Goal: Task Accomplishment & Management: Complete application form

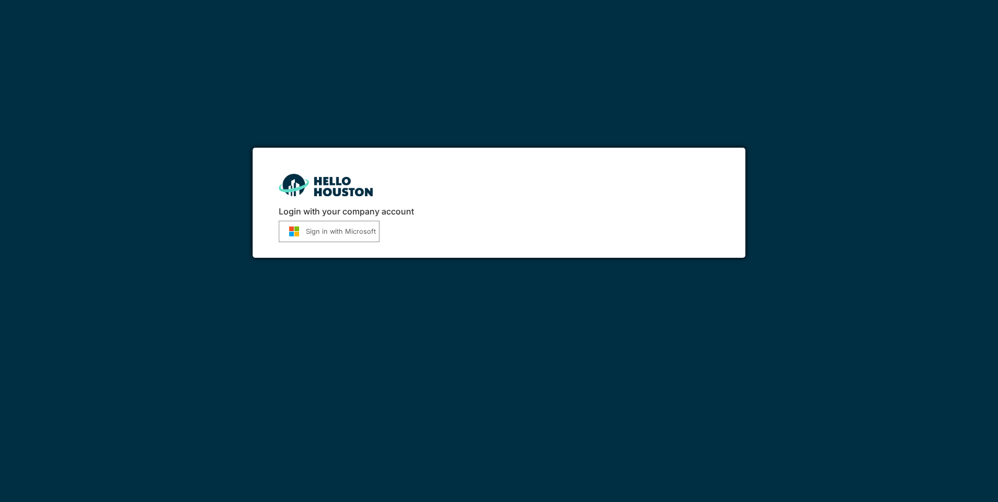
drag, startPoint x: 0, startPoint y: 0, endPoint x: 315, endPoint y: 230, distance: 389.9
click at [315, 230] on button "Sign in with Microsoft" at bounding box center [329, 231] width 101 height 21
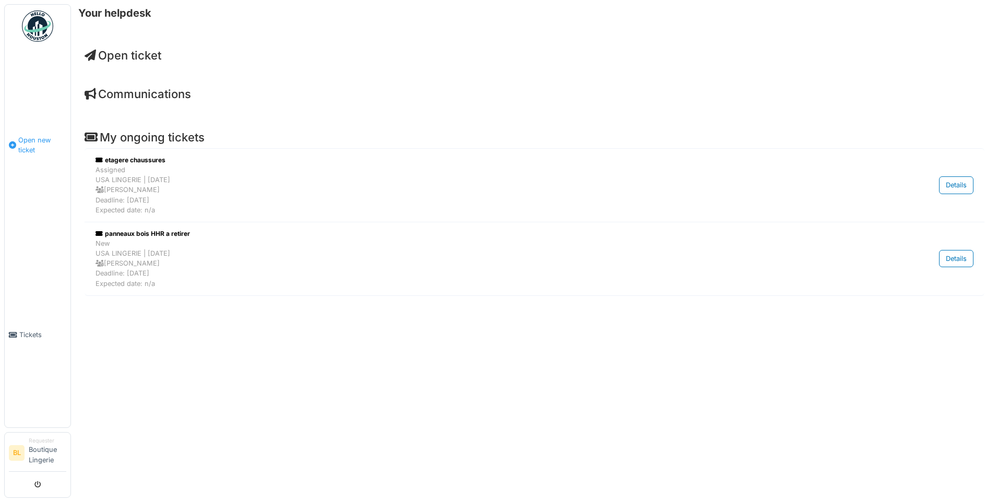
click at [38, 137] on span "Open new ticket" at bounding box center [42, 145] width 48 height 20
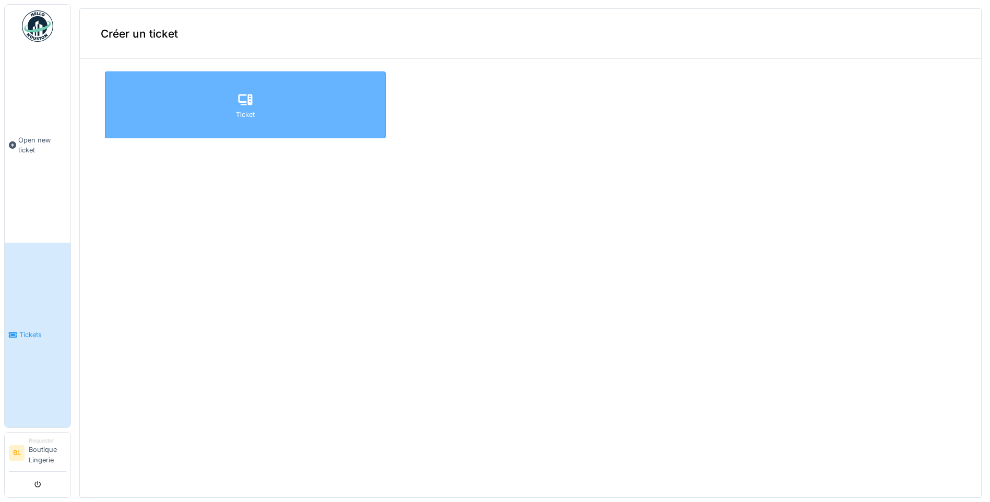
click at [205, 127] on div "Ticket" at bounding box center [245, 104] width 281 height 67
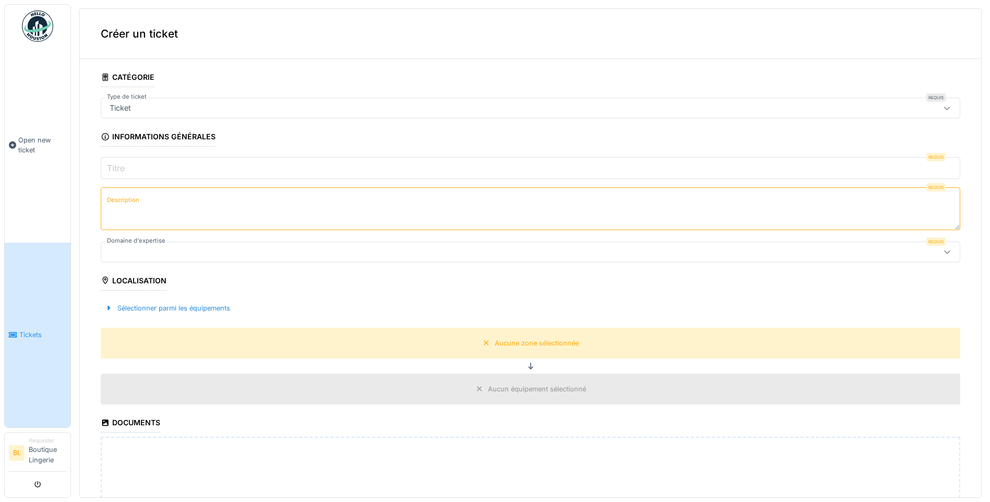
click at [123, 165] on label "Titre" at bounding box center [116, 168] width 22 height 13
click at [123, 165] on input "Titre" at bounding box center [530, 168] width 859 height 22
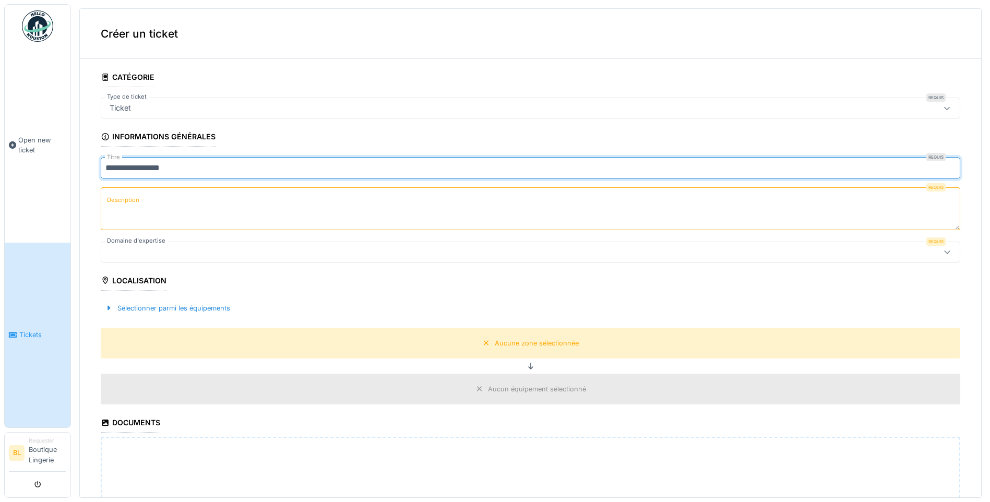
type input "**********"
click at [124, 206] on label "Description" at bounding box center [123, 200] width 37 height 13
click at [124, 206] on textarea "Description" at bounding box center [530, 208] width 859 height 43
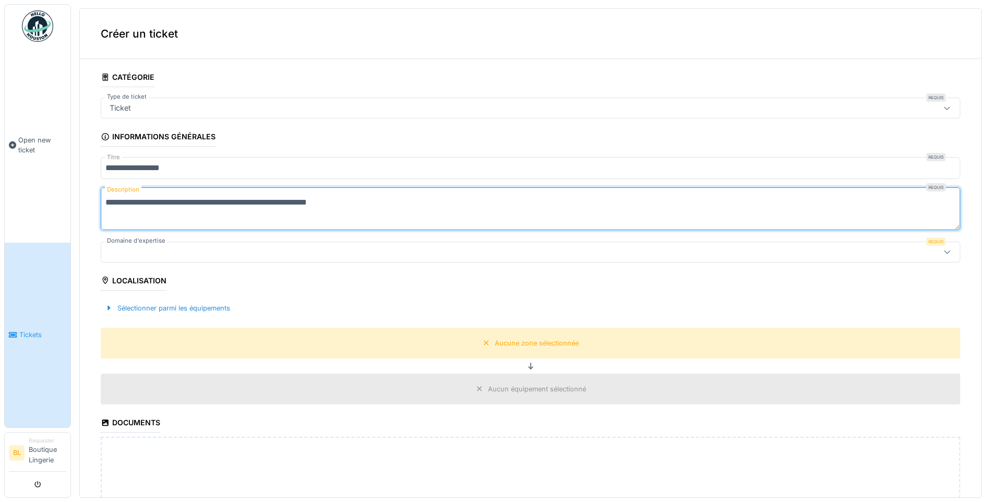
type textarea "**********"
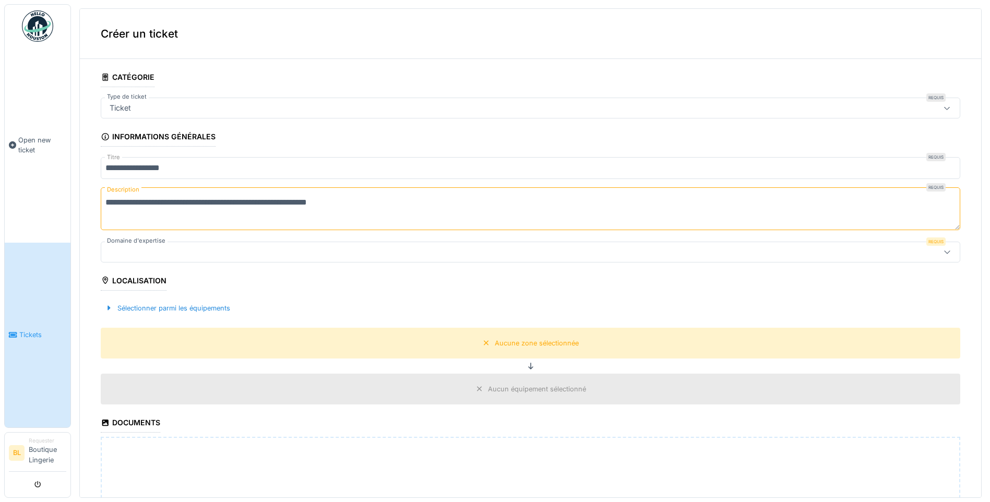
click at [148, 247] on div at bounding box center [483, 251] width 757 height 11
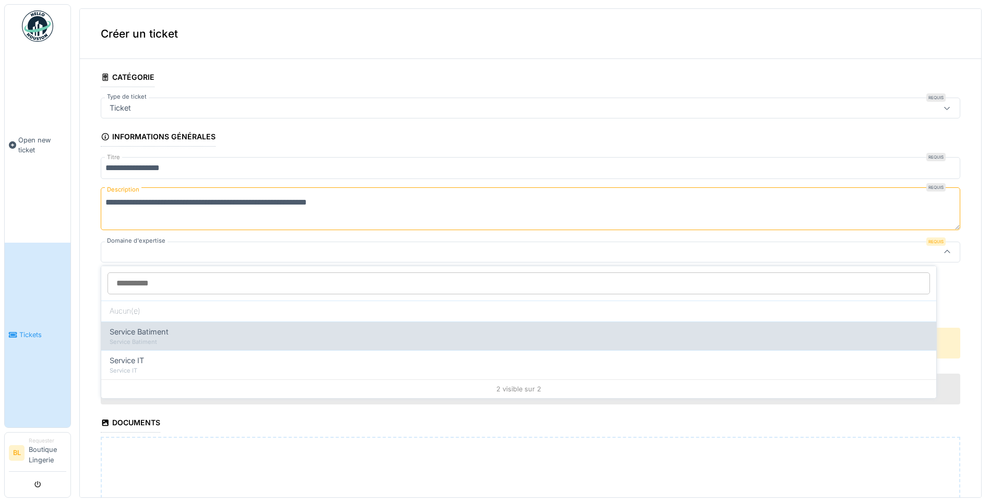
click at [159, 334] on span "Service Batiment" at bounding box center [139, 331] width 59 height 11
type input "***"
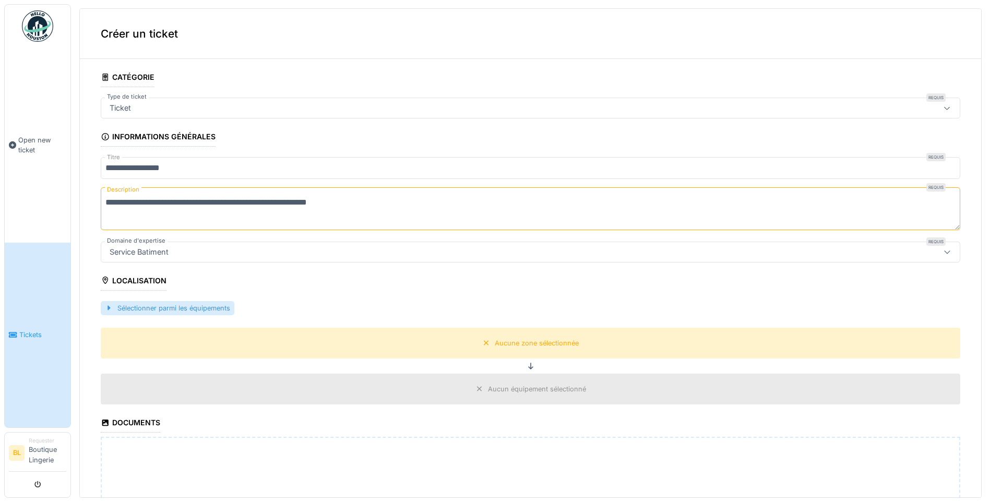
click at [165, 306] on div "Sélectionner parmi les équipements" at bounding box center [168, 308] width 134 height 14
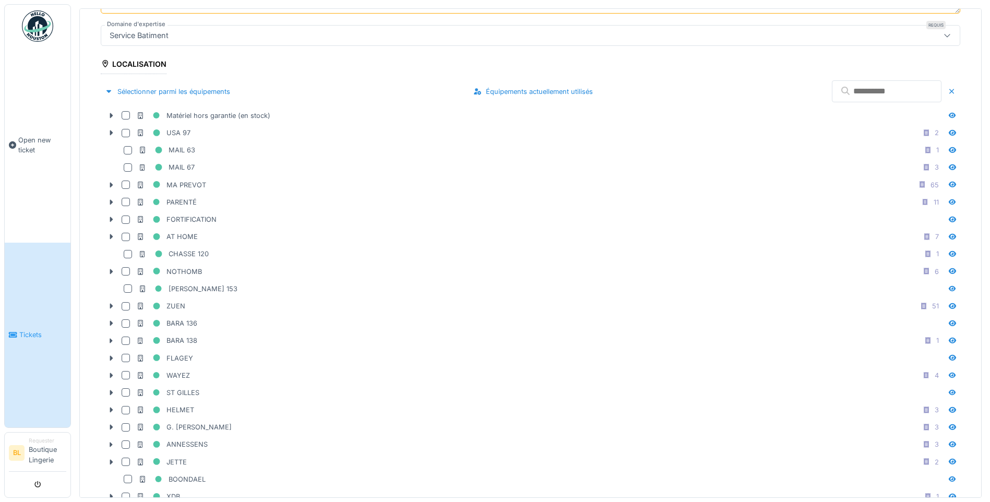
scroll to position [189, 0]
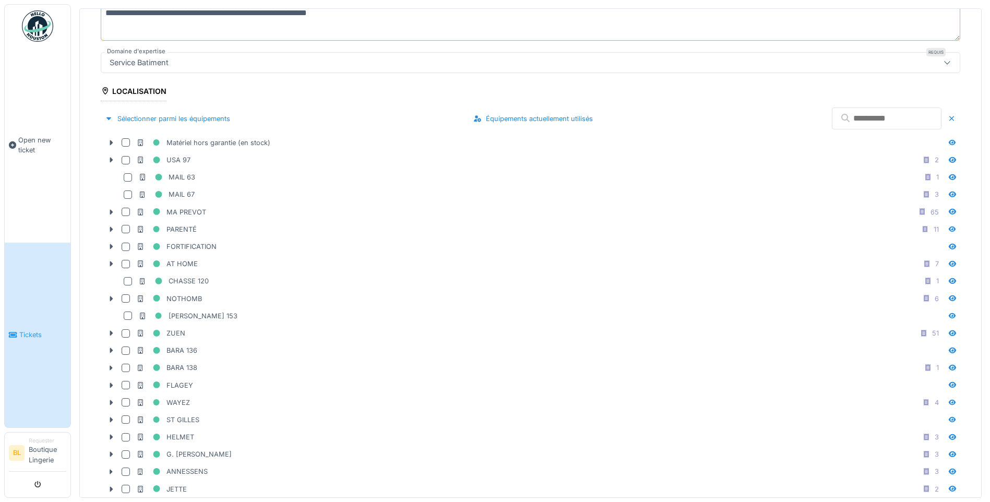
click at [832, 121] on input "text" at bounding box center [887, 118] width 110 height 22
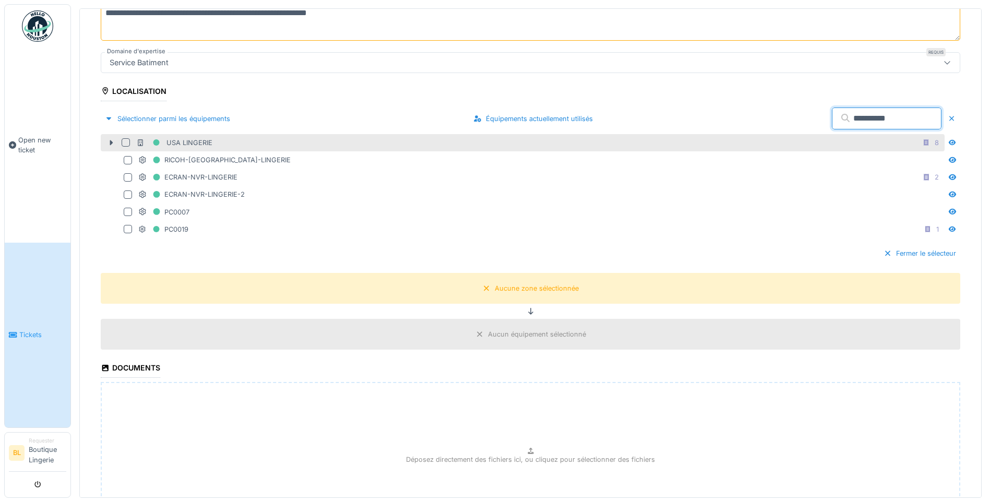
type input "**********"
click at [125, 144] on div at bounding box center [126, 142] width 8 height 8
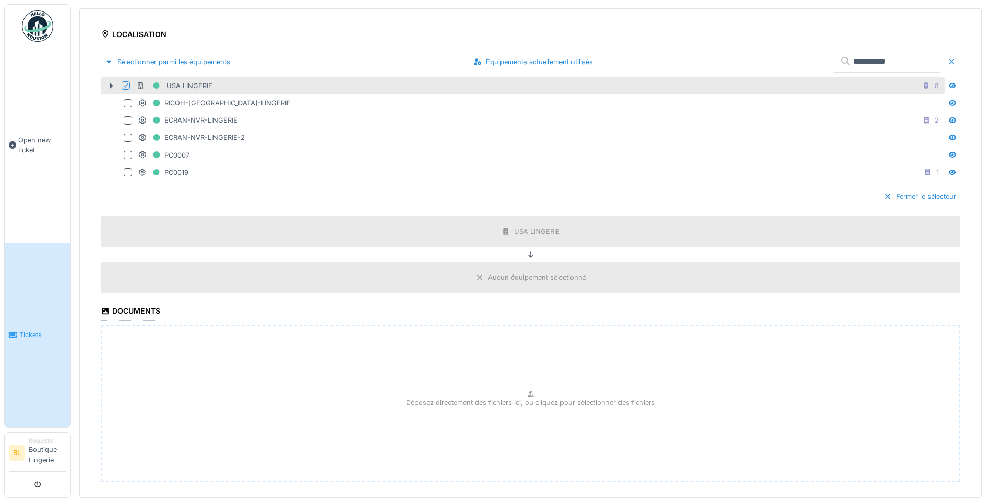
scroll to position [298, 0]
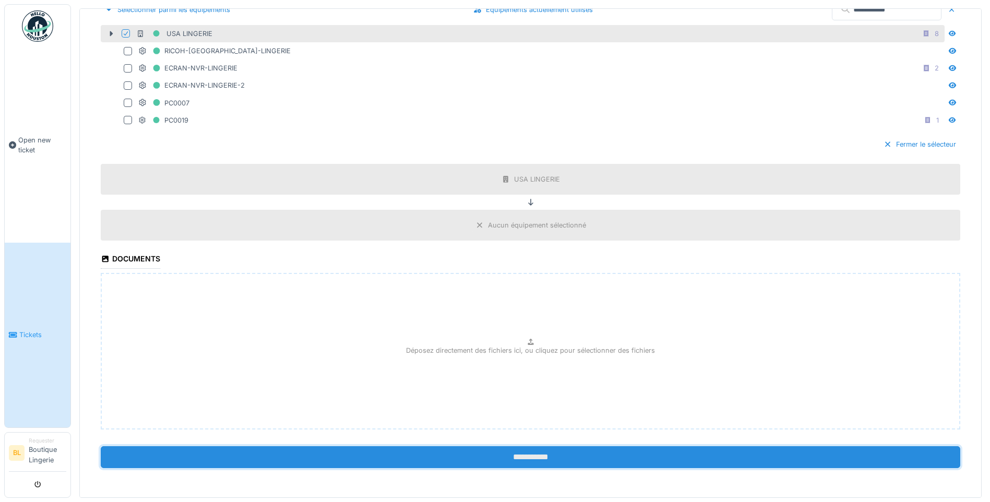
click at [510, 457] on input "**********" at bounding box center [530, 457] width 859 height 22
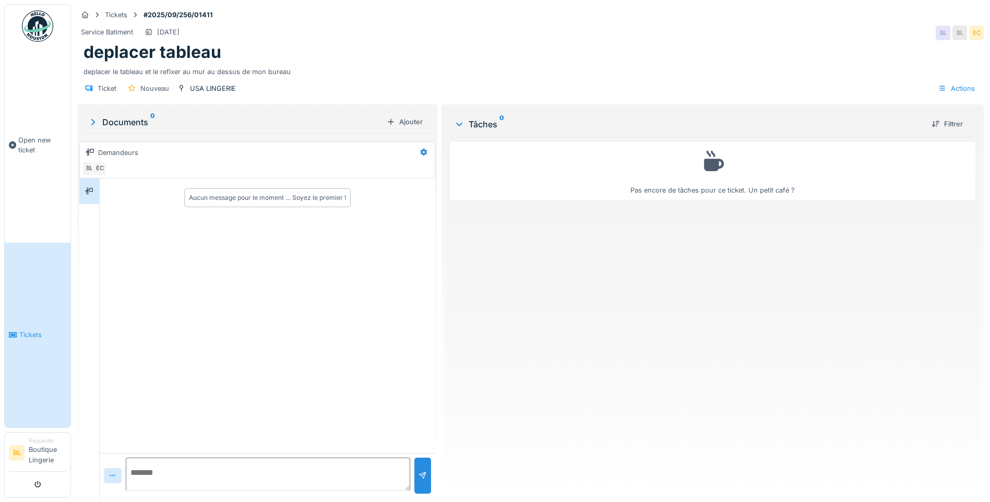
click at [26, 345] on link "Tickets" at bounding box center [38, 335] width 66 height 185
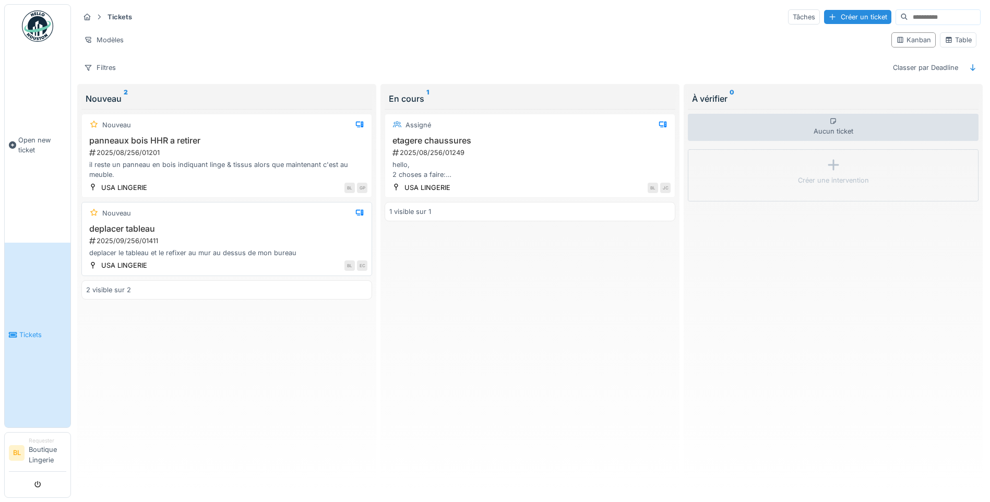
click at [170, 237] on div "2025/09/256/01411" at bounding box center [227, 241] width 279 height 10
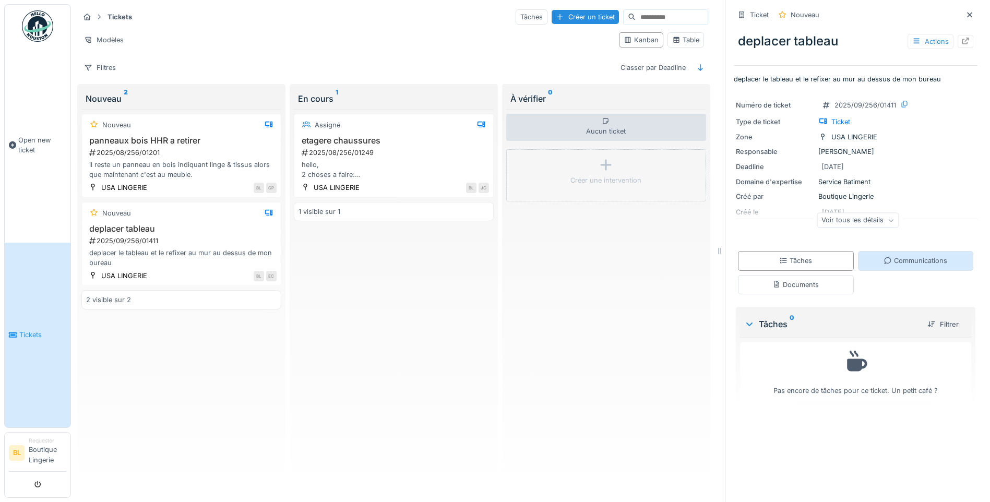
click at [893, 259] on div "Communications" at bounding box center [915, 261] width 64 height 10
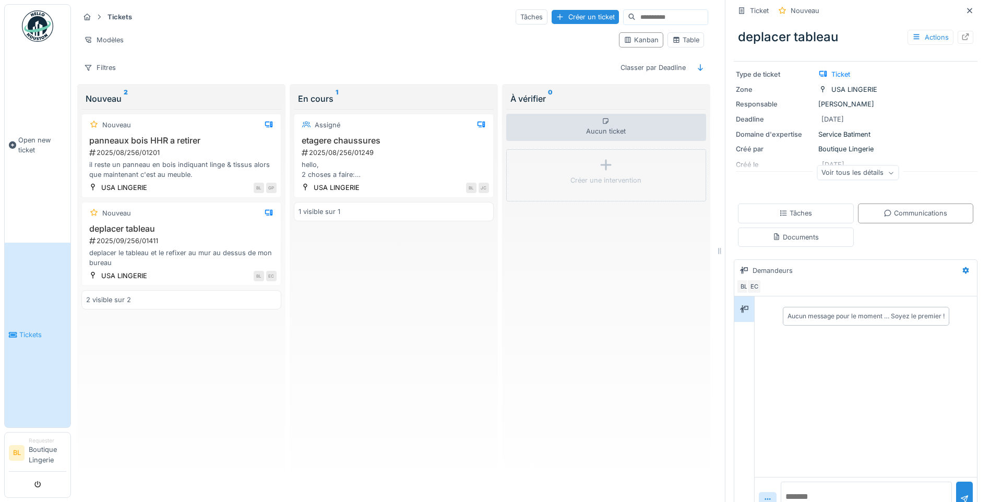
scroll to position [73, 0]
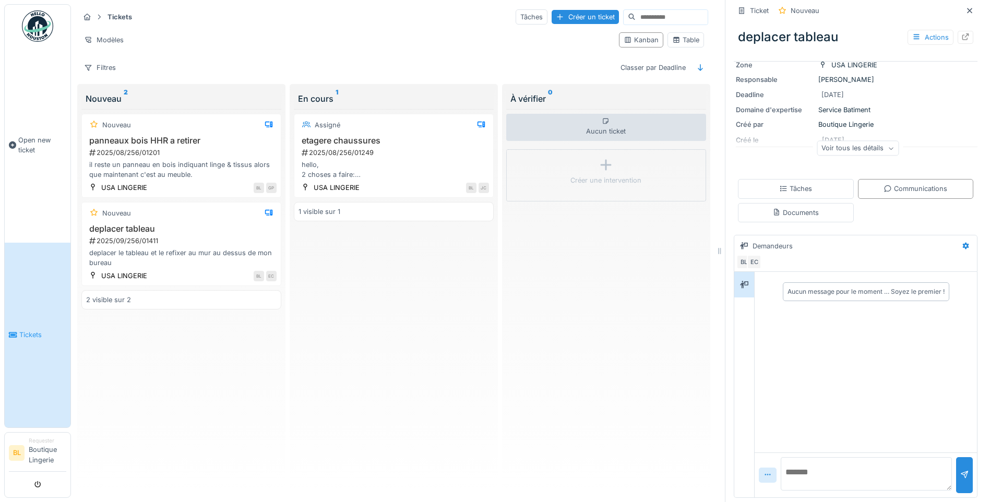
click at [763, 471] on icon at bounding box center [767, 474] width 8 height 7
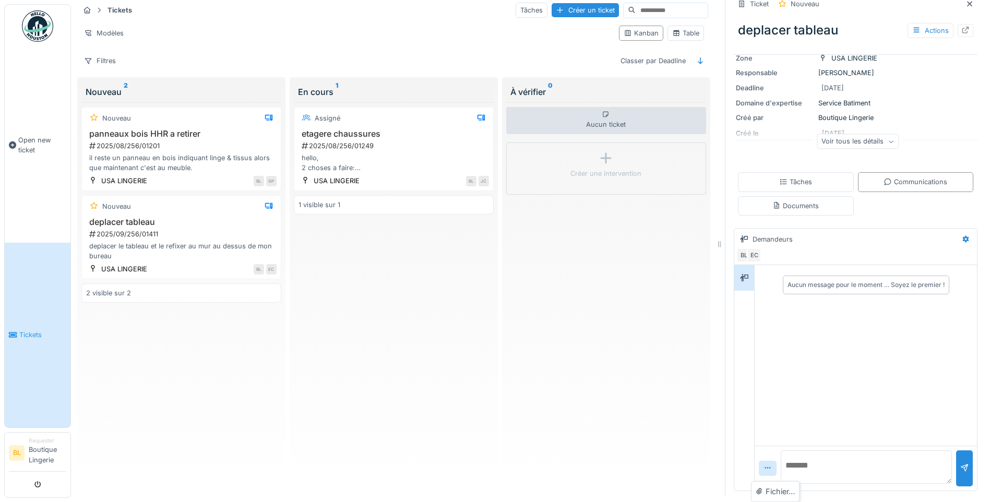
click at [768, 489] on div "Fichier…" at bounding box center [774, 492] width 43 height 16
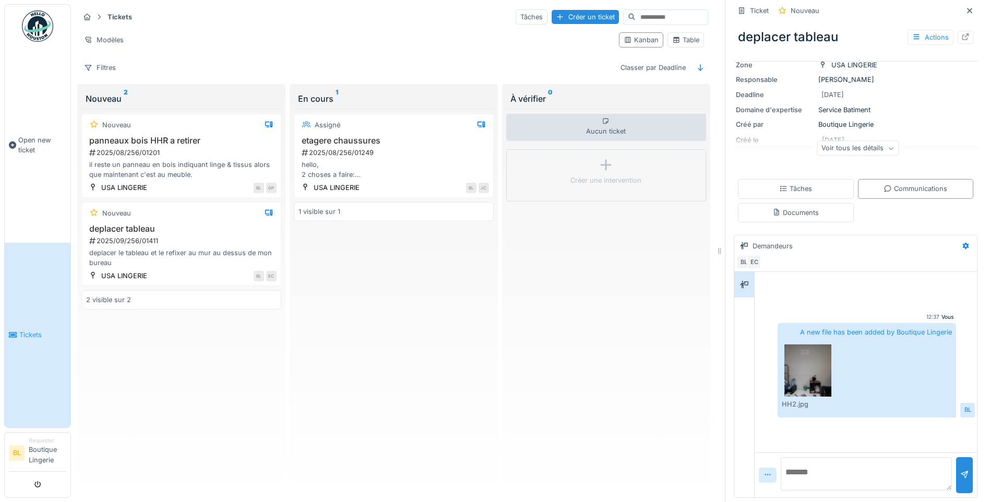
click at [763, 470] on div at bounding box center [767, 475] width 8 height 10
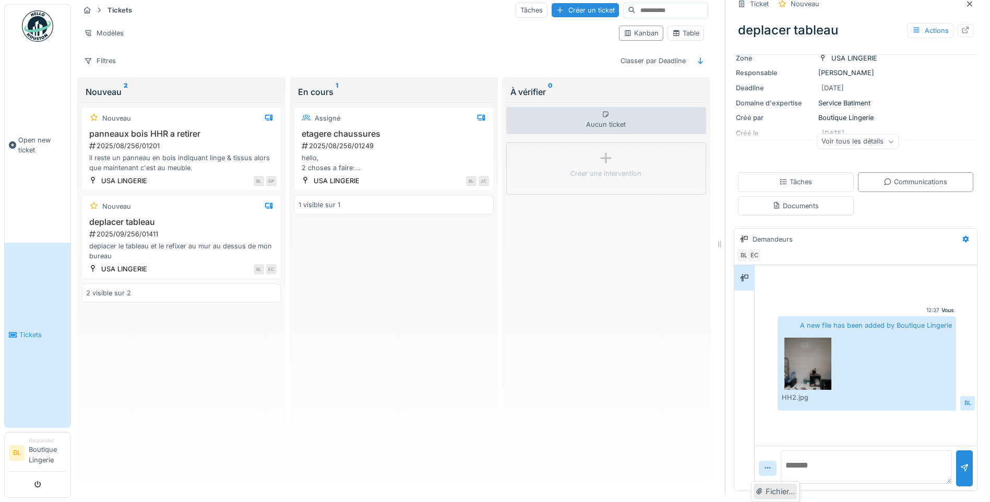
click at [779, 486] on div "Fichier…" at bounding box center [774, 492] width 43 height 16
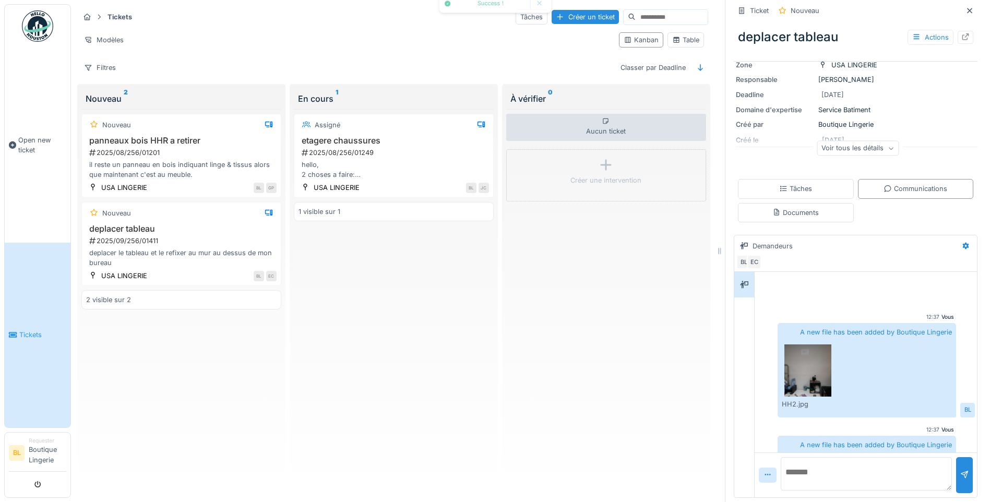
scroll to position [82, 0]
